Goal: Find specific page/section: Find specific page/section

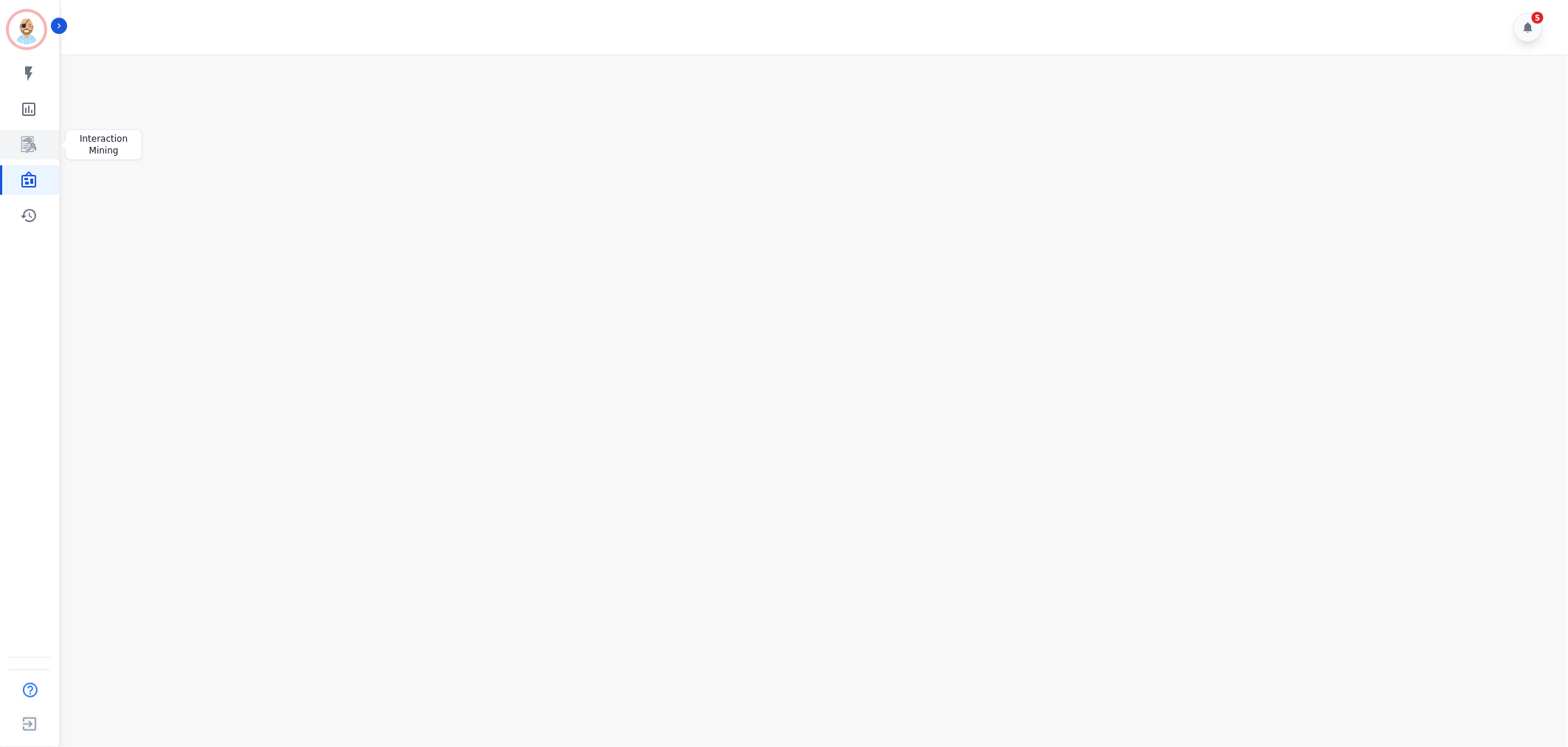
click at [23, 143] on icon "Sidebar" at bounding box center [28, 145] width 18 height 18
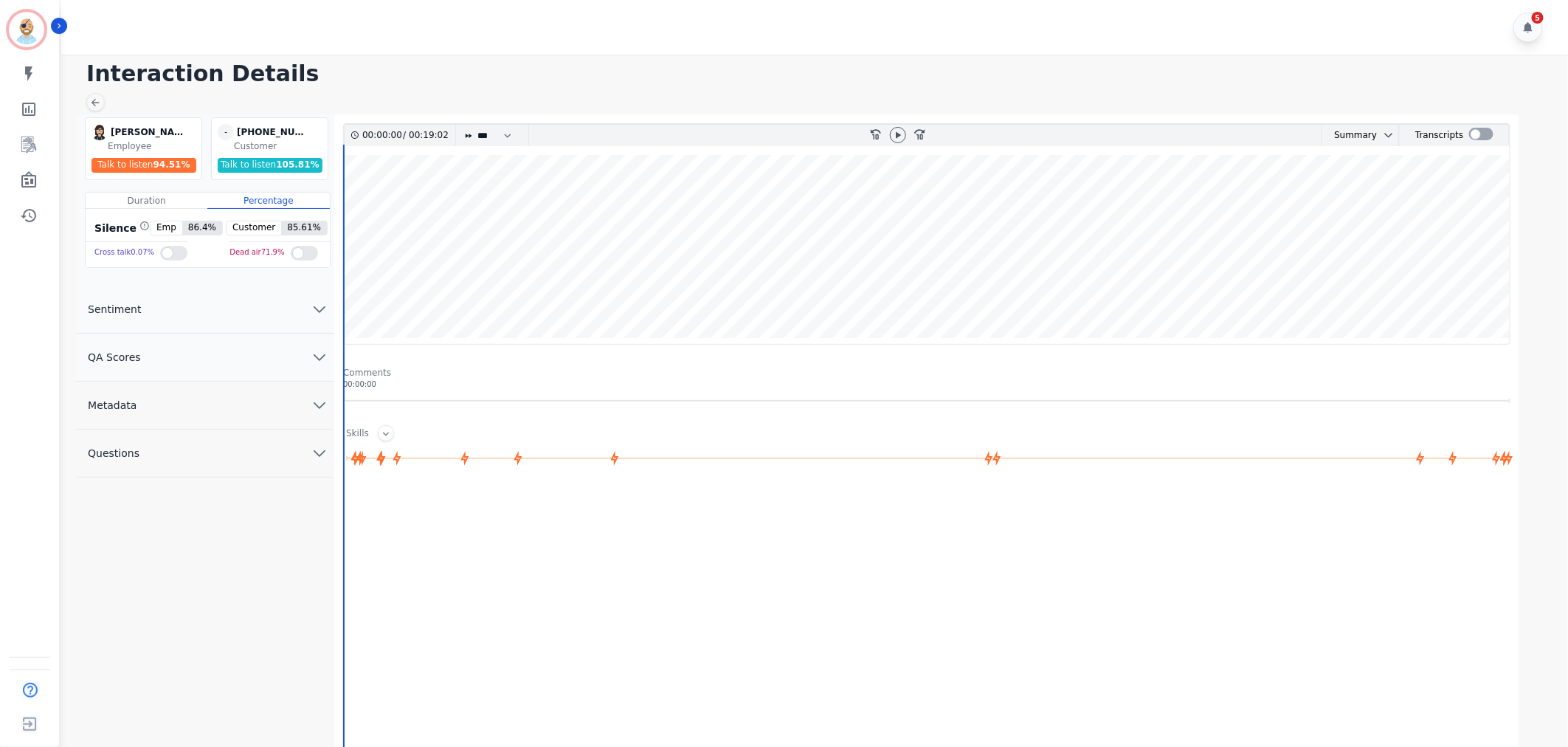
click at [157, 605] on div "[PERSON_NAME] [PERSON_NAME] Employee Talk to listen 94.51 % - [PHONE_NUMBER] un…" at bounding box center [205, 484] width 258 height 739
click at [1472, 131] on div at bounding box center [1481, 134] width 24 height 13
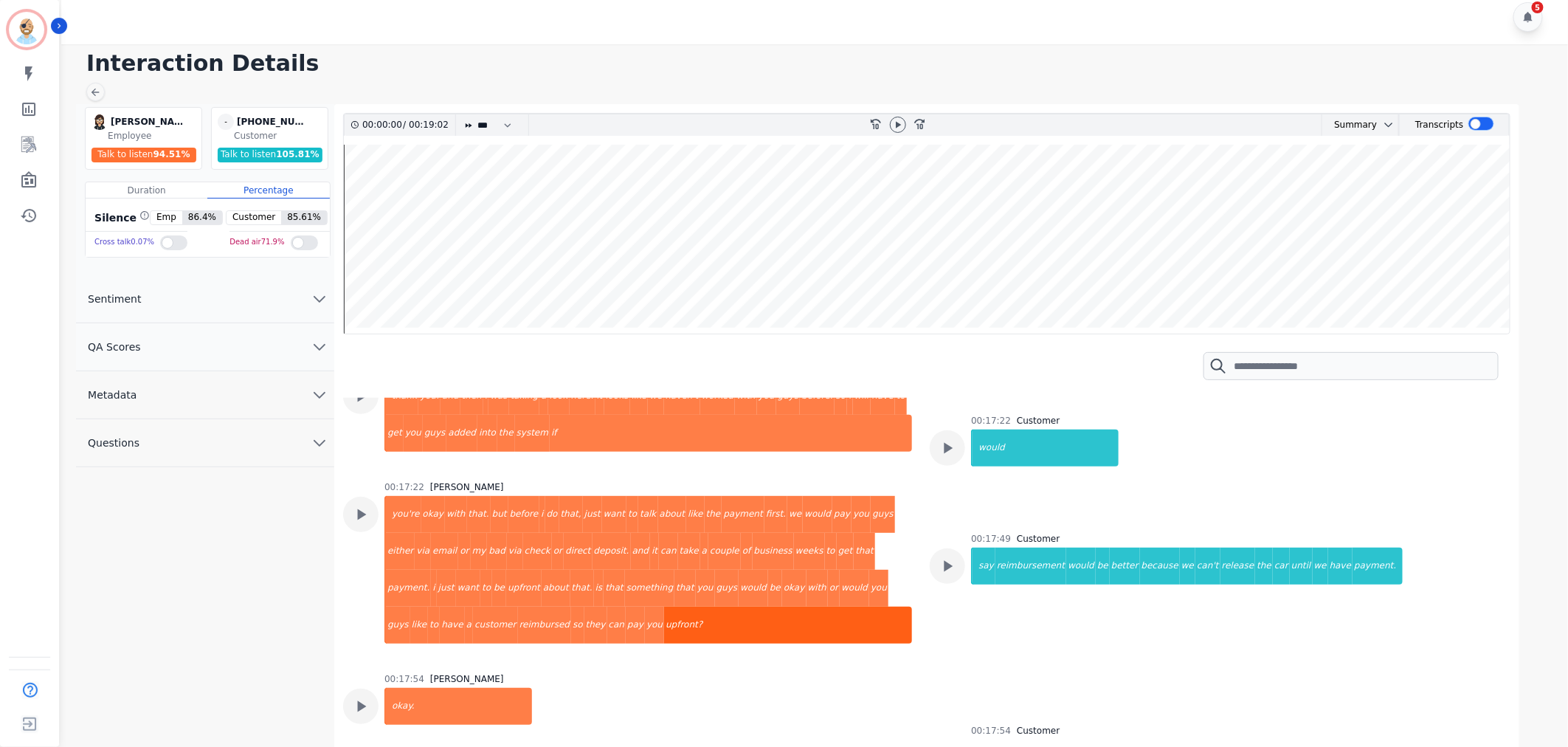
scroll to position [7870, 0]
